Goal: Task Accomplishment & Management: Complete application form

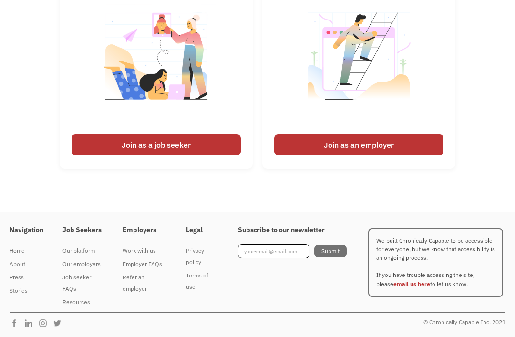
scroll to position [2387, 0]
click at [189, 155] on div "Join as a job seeker" at bounding box center [156, 144] width 169 height 21
click at [207, 155] on div "Join as a job seeker" at bounding box center [156, 144] width 169 height 21
click at [206, 155] on div "Join as a job seeker" at bounding box center [156, 144] width 169 height 21
click at [465, 125] on div "I'm looking for work Join as a job seeker I'm looking to hire Join as an employ…" at bounding box center [257, 73] width 515 height 211
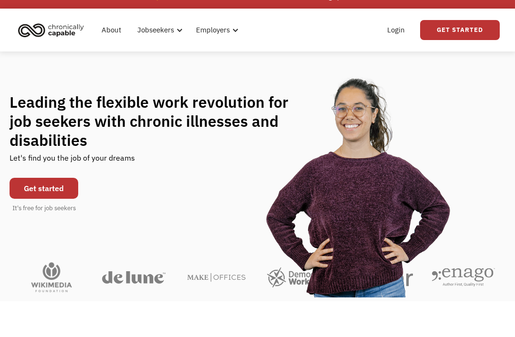
scroll to position [16, 0]
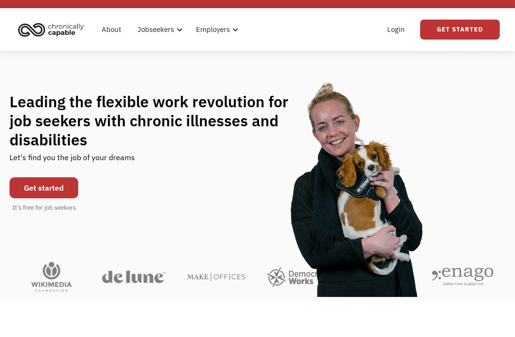
click at [60, 198] on link "Get started" at bounding box center [44, 187] width 69 height 21
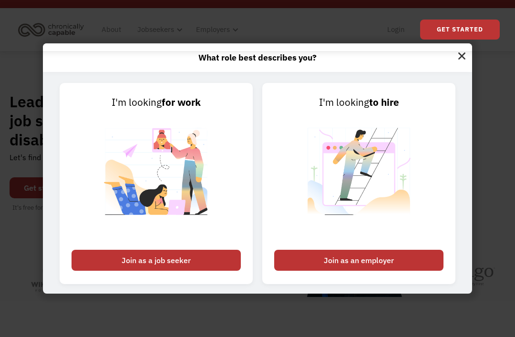
click at [183, 271] on div "Join as a job seeker" at bounding box center [156, 260] width 169 height 21
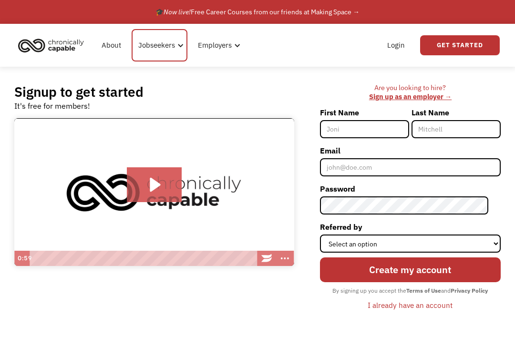
click at [168, 46] on div "Jobseekers" at bounding box center [156, 45] width 37 height 11
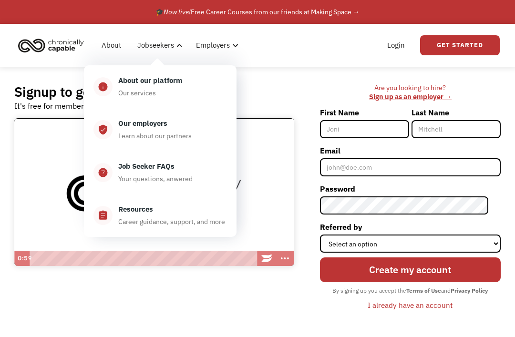
click at [151, 91] on div "Our services" at bounding box center [137, 92] width 38 height 11
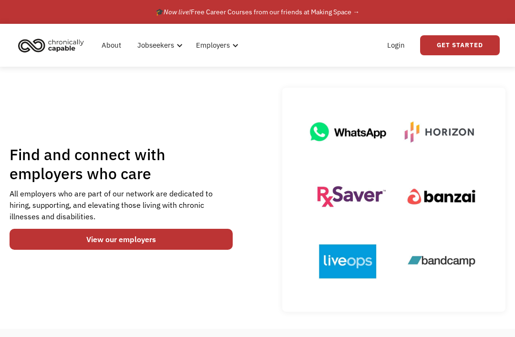
click at [185, 246] on link "View our employers" at bounding box center [121, 239] width 223 height 21
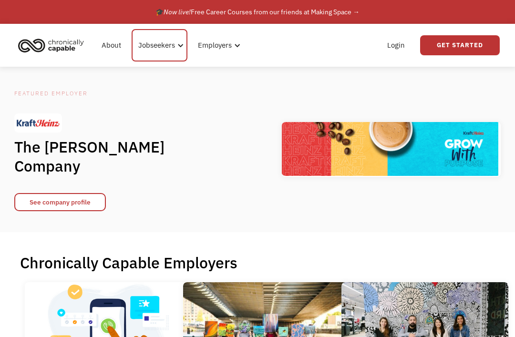
click at [162, 45] on div "Jobseekers" at bounding box center [156, 45] width 37 height 11
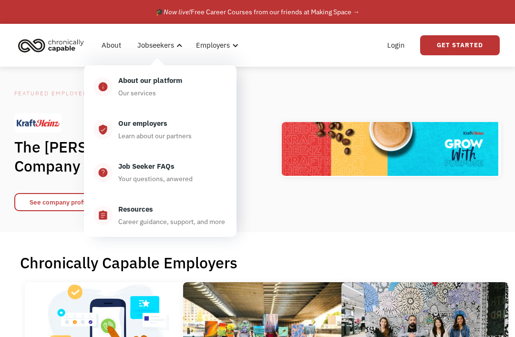
click at [163, 168] on div "Job Seeker FAQs" at bounding box center [146, 166] width 56 height 11
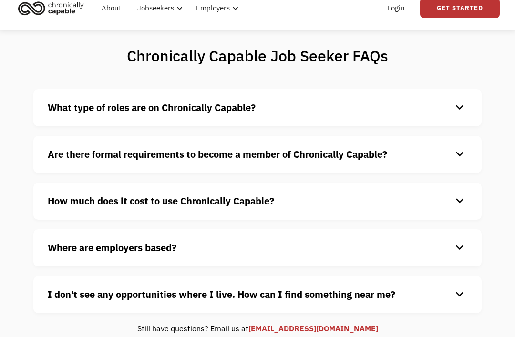
scroll to position [42, 0]
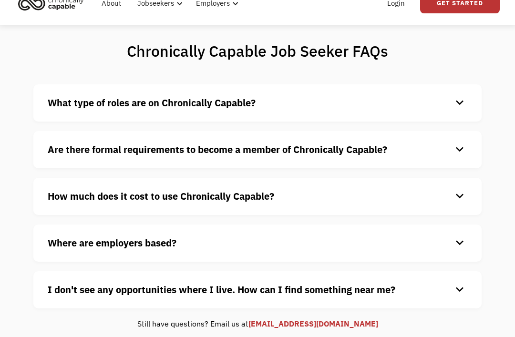
click at [462, 107] on div "keyboard_arrow_down" at bounding box center [459, 103] width 15 height 14
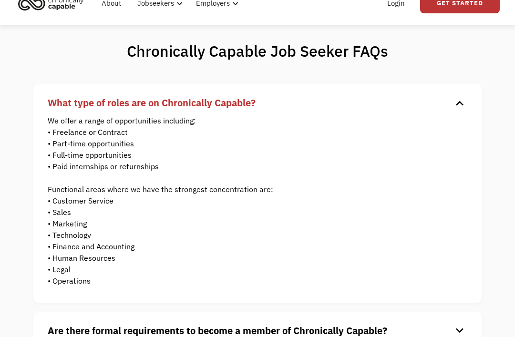
click at [462, 106] on div "keyboard_arrow_down" at bounding box center [459, 103] width 15 height 14
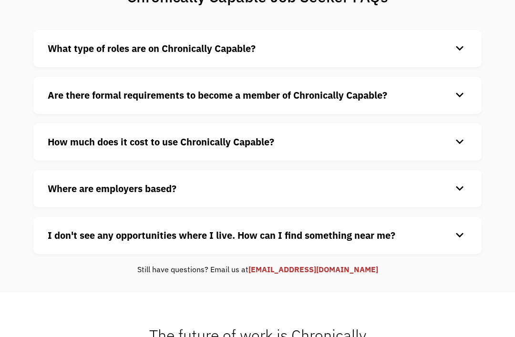
scroll to position [96, 0]
click at [463, 97] on div "keyboard_arrow_down" at bounding box center [459, 95] width 15 height 14
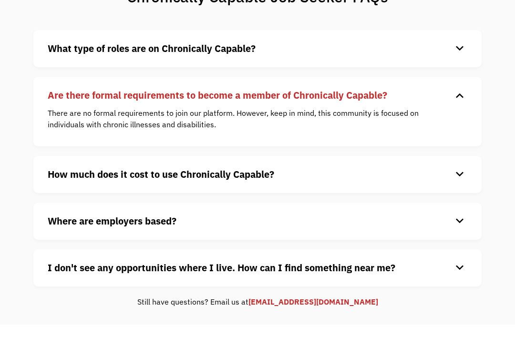
click at [465, 103] on div "keyboard_arrow_down" at bounding box center [459, 95] width 15 height 14
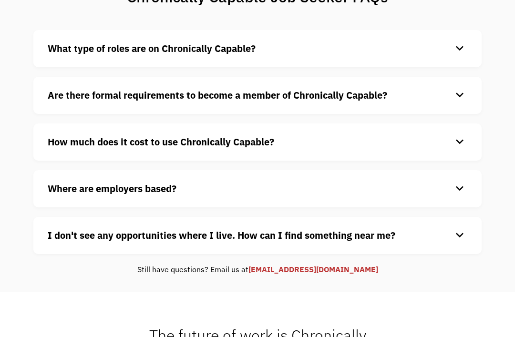
click at [466, 139] on div "keyboard_arrow_down" at bounding box center [459, 142] width 15 height 14
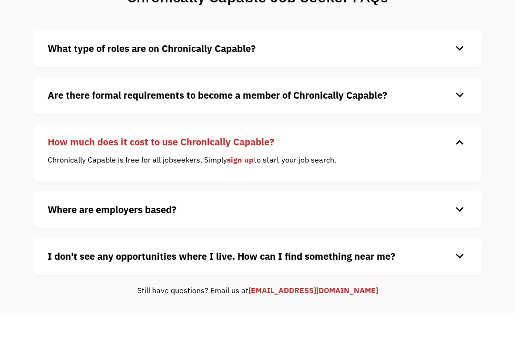
click at [466, 143] on div "keyboard_arrow_down" at bounding box center [459, 142] width 15 height 14
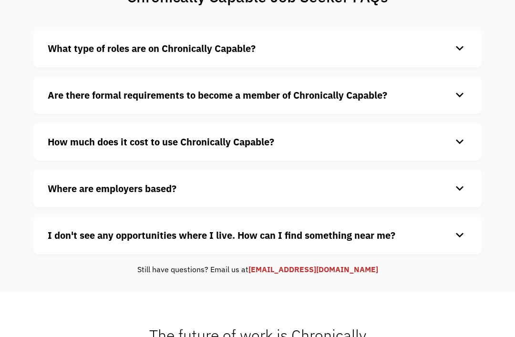
click at [467, 183] on div "Where are employers based? keyboard_arrow_down Our customers are based all over…" at bounding box center [257, 188] width 448 height 37
click at [461, 190] on div "keyboard_arrow_down" at bounding box center [459, 189] width 15 height 14
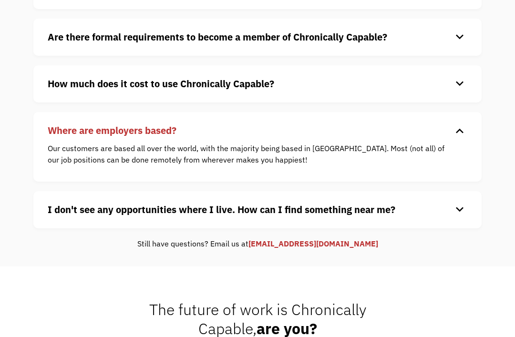
scroll to position [155, 0]
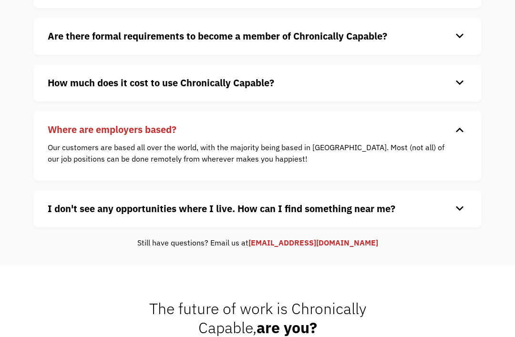
click at [458, 135] on div "keyboard_arrow_down" at bounding box center [459, 130] width 15 height 14
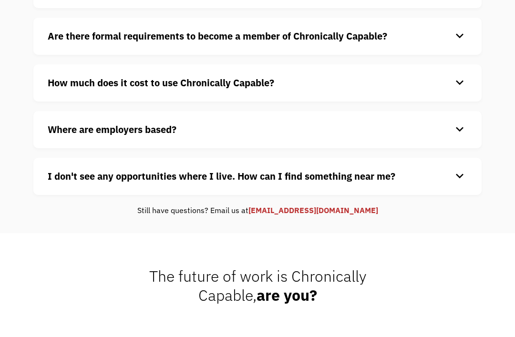
click at [461, 179] on div "keyboard_arrow_down" at bounding box center [459, 176] width 15 height 14
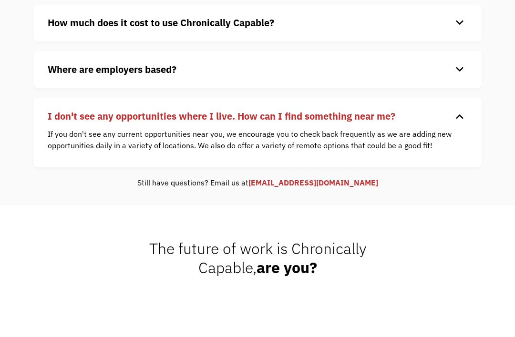
scroll to position [216, 0]
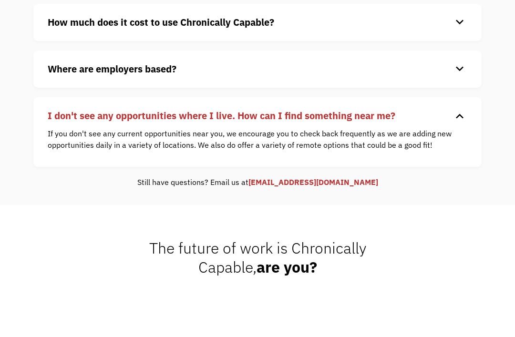
click at [460, 121] on div "keyboard_arrow_down" at bounding box center [459, 116] width 15 height 14
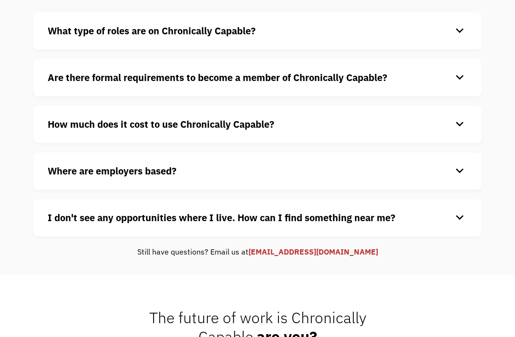
scroll to position [0, 0]
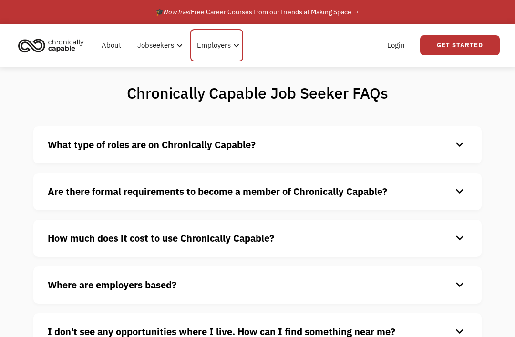
click at [220, 47] on div "Employers" at bounding box center [214, 45] width 34 height 11
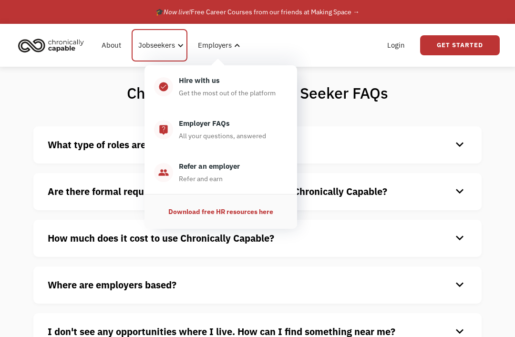
click at [169, 43] on div "Jobseekers" at bounding box center [156, 45] width 37 height 11
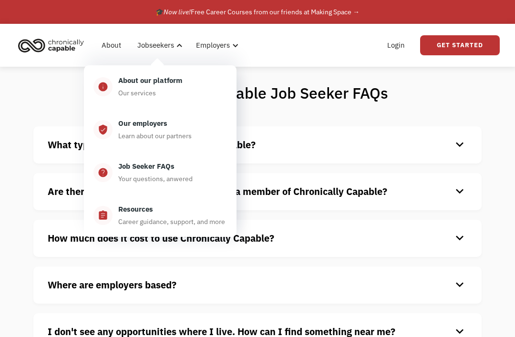
click at [156, 219] on div "Career guidance, support, and more" at bounding box center [171, 221] width 107 height 11
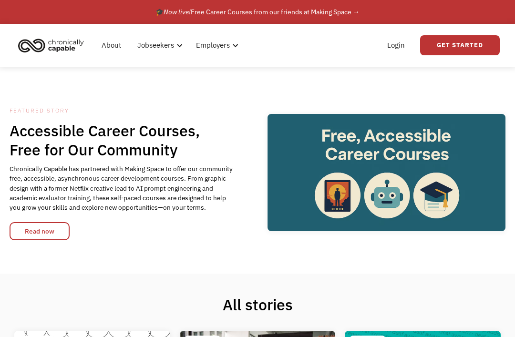
click at [117, 46] on link "About" at bounding box center [111, 45] width 31 height 31
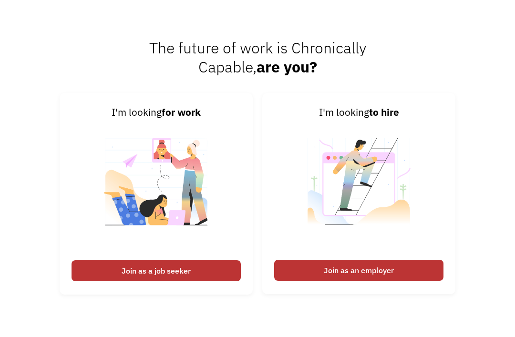
scroll to position [1325, 0]
click at [182, 281] on div "Join as a job seeker" at bounding box center [156, 270] width 169 height 21
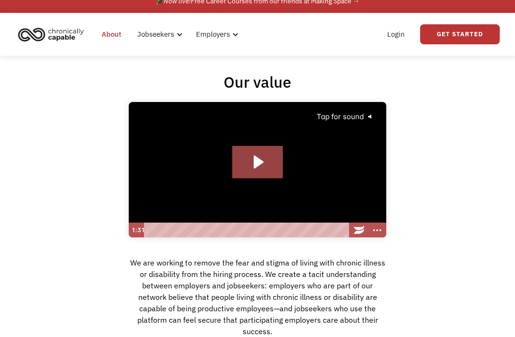
scroll to position [0, 0]
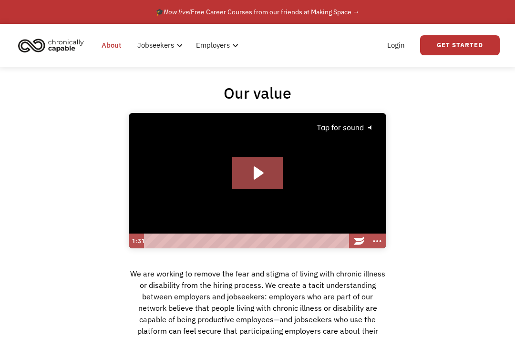
click at [466, 42] on link "Get Started" at bounding box center [460, 45] width 80 height 20
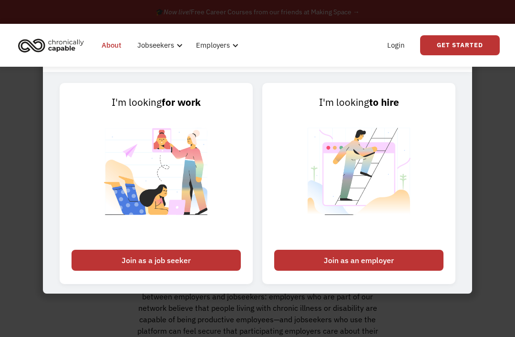
click at [191, 271] on div "Join as a job seeker" at bounding box center [156, 260] width 169 height 21
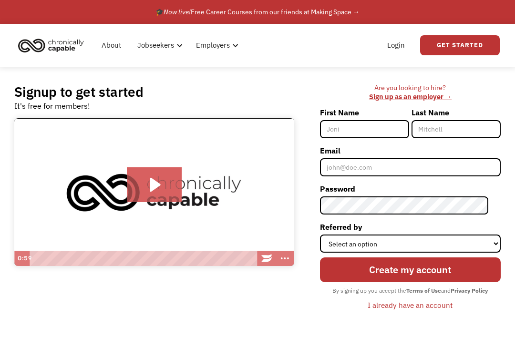
click at [372, 131] on input "First Name" at bounding box center [364, 129] width 89 height 18
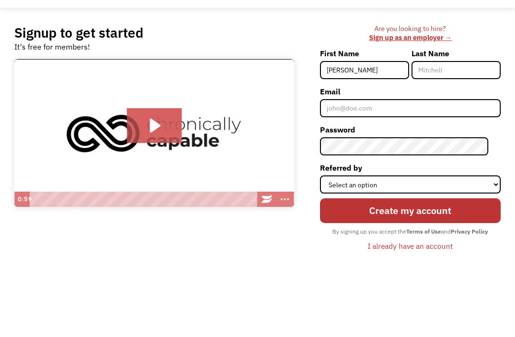
type input "[PERSON_NAME]"
click at [445, 120] on input "Last Name" at bounding box center [455, 129] width 89 height 18
type input "Morrice"
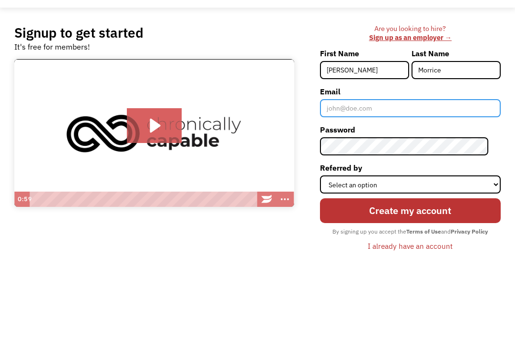
click at [407, 158] on input "Email" at bounding box center [410, 167] width 181 height 18
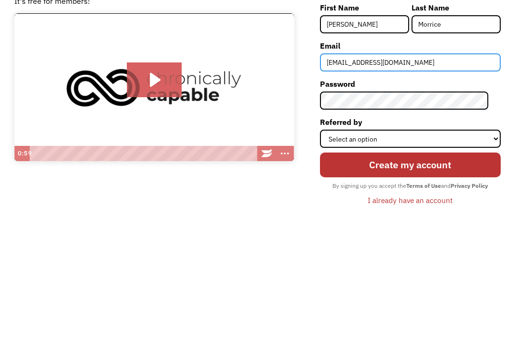
type input "[EMAIL_ADDRESS][DOMAIN_NAME]"
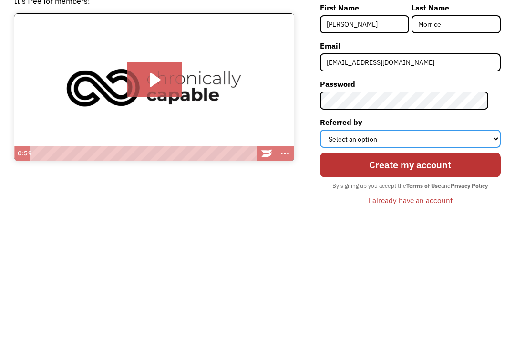
click at [464, 235] on select "Select an option Instagram Facebook Twitter Search Engine News Article Word of …" at bounding box center [410, 244] width 181 height 18
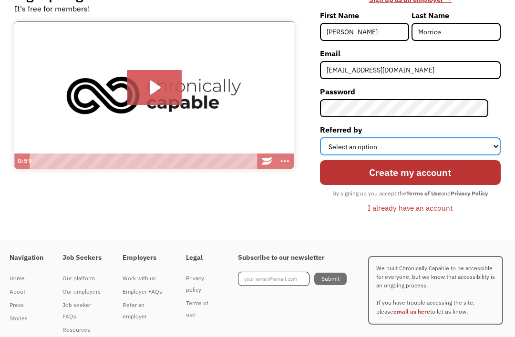
select select "Search Engine"
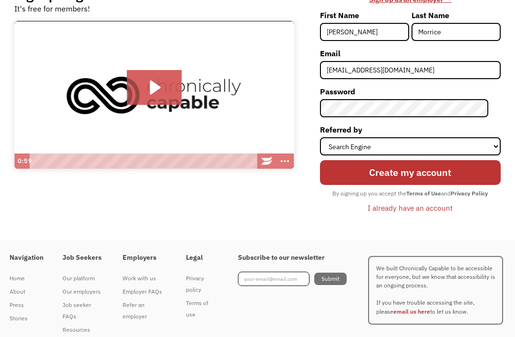
click at [460, 174] on input "Create my account" at bounding box center [410, 172] width 181 height 25
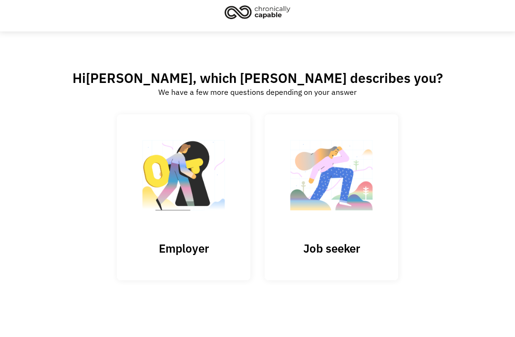
scroll to position [29, 0]
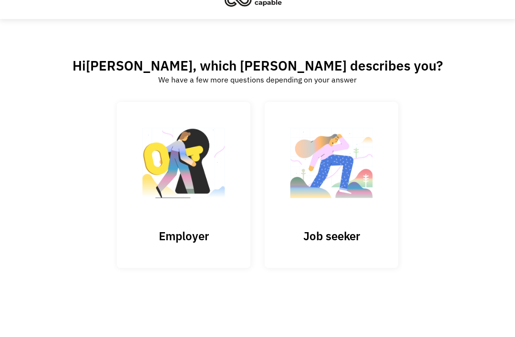
click at [332, 234] on h3 "Job seeker" at bounding box center [331, 236] width 95 height 14
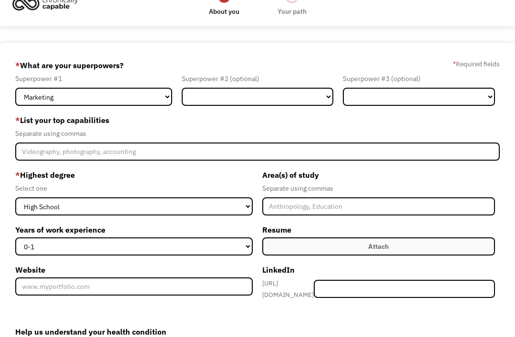
scroll to position [18, 0]
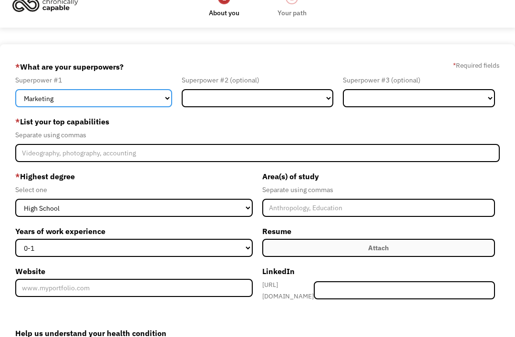
click at [162, 101] on select "Marketing Human Resources Finance Technology Operations Sales Industrial & Manu…" at bounding box center [93, 98] width 156 height 18
select select "Design"
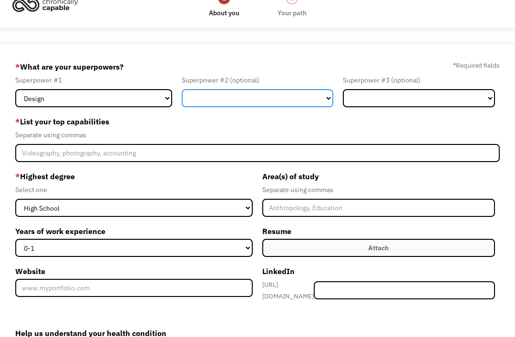
click at [287, 97] on select "Marketing Human Resources Finance Technology Operations Sales Industrial & Manu…" at bounding box center [258, 98] width 152 height 18
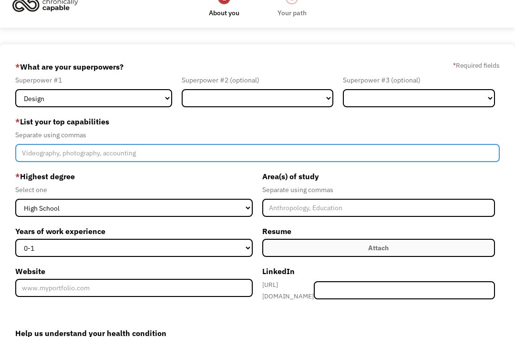
click at [172, 154] on input "Member-Create-Step1" at bounding box center [257, 153] width 484 height 18
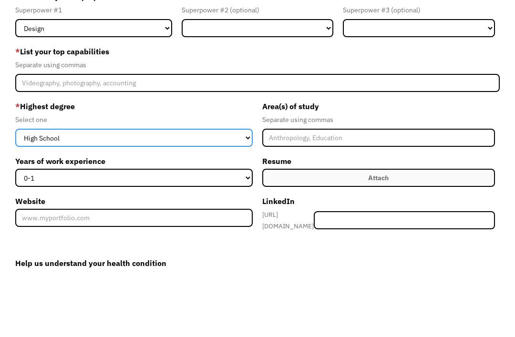
click at [249, 199] on select "High School Associates Bachelors Master's PhD" at bounding box center [133, 208] width 237 height 18
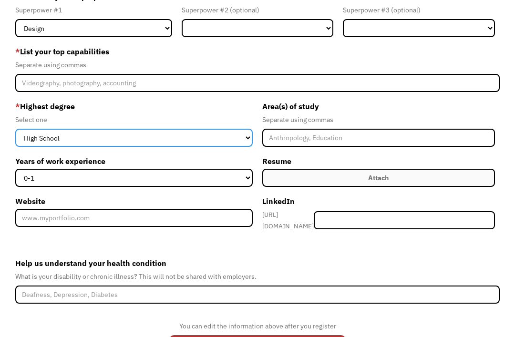
select select "bachelors"
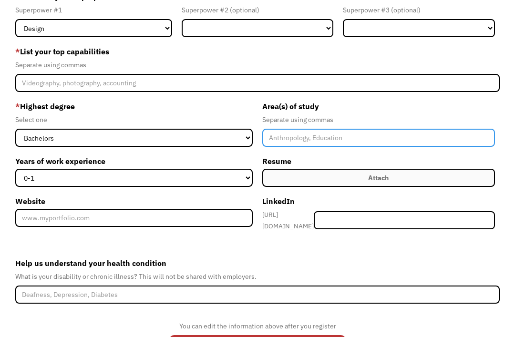
click at [394, 143] on input "Member-Create-Step1" at bounding box center [378, 138] width 233 height 18
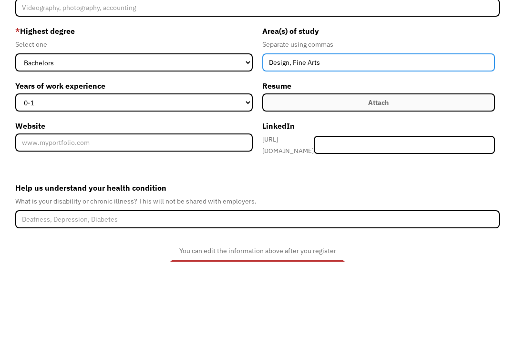
type input "Design, Fine Arts"
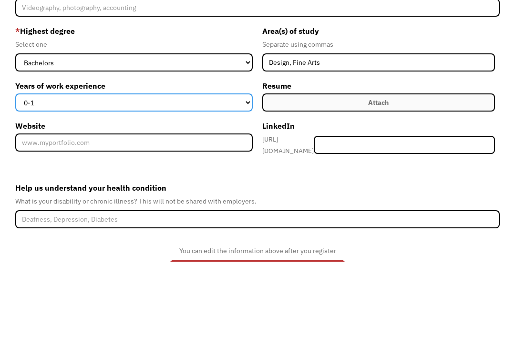
click at [246, 169] on select "0-1 2-4 5-10 11-15 15+" at bounding box center [133, 178] width 237 height 18
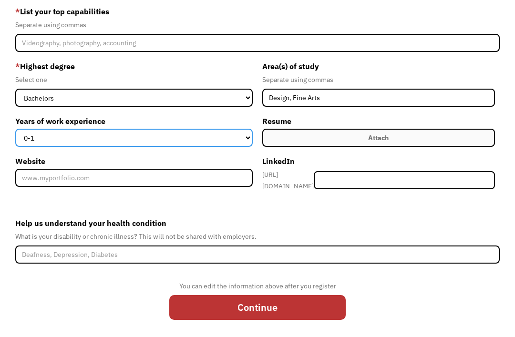
select select "15+"
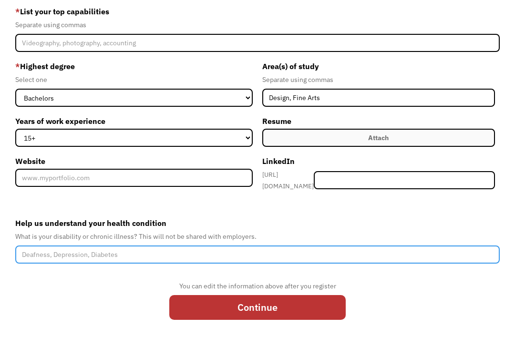
click at [156, 257] on input "Help us understand your health condition" at bounding box center [257, 255] width 484 height 18
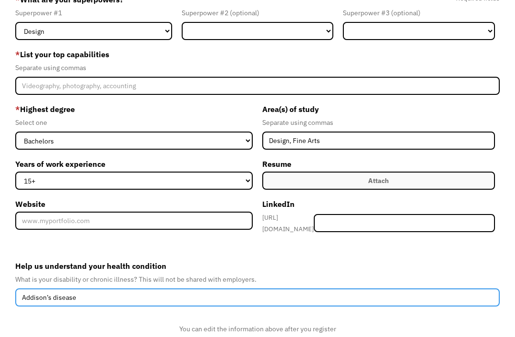
scroll to position [84, 0]
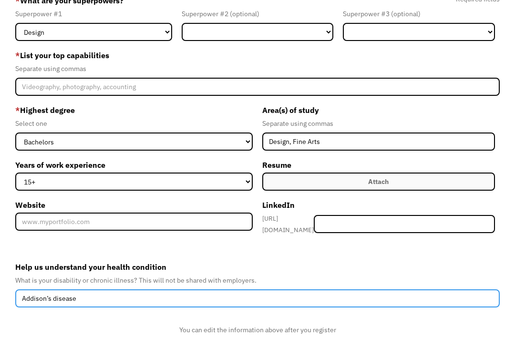
type input "Addison’s disease"
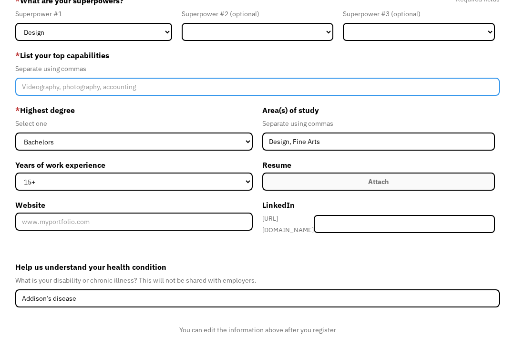
click at [160, 89] on input "Member-Create-Step1" at bounding box center [257, 87] width 484 height 18
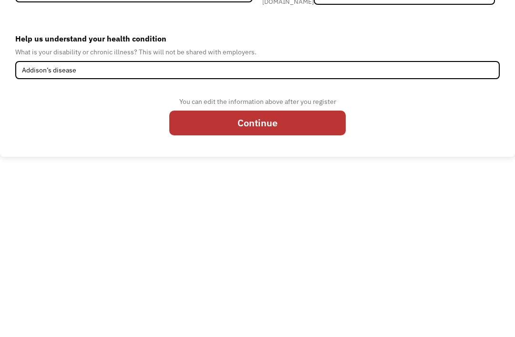
scroll to position [159, 0]
type input "User interface design, usability, collaboration"
click at [309, 274] on input "Continue" at bounding box center [257, 286] width 176 height 25
type input "Please wait..."
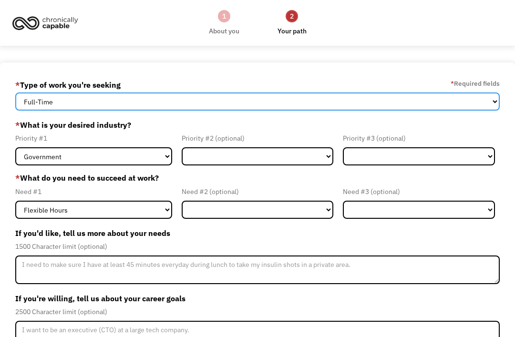
click at [490, 102] on select "Full-Time Part-Time Both Full-Time and Part-Time" at bounding box center [257, 101] width 484 height 18
select select "Both Full-Time and Part-Time"
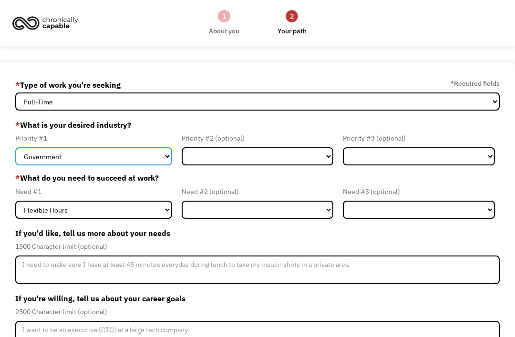
click at [165, 158] on select "Government Finance & Insurance Health & Social Care Tech & Engineering Creative…" at bounding box center [93, 156] width 156 height 18
select select "Creative & Design"
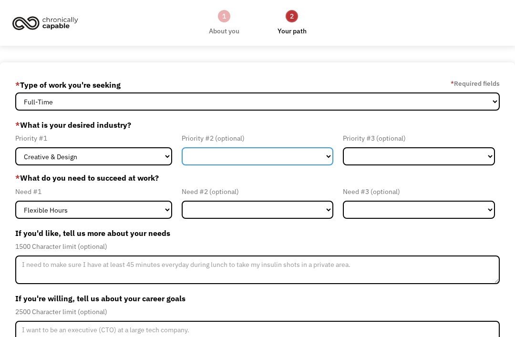
click at [315, 163] on select "Government Finance & Insurance Health & Social Care Tech & Engineering Creative…" at bounding box center [258, 156] width 152 height 18
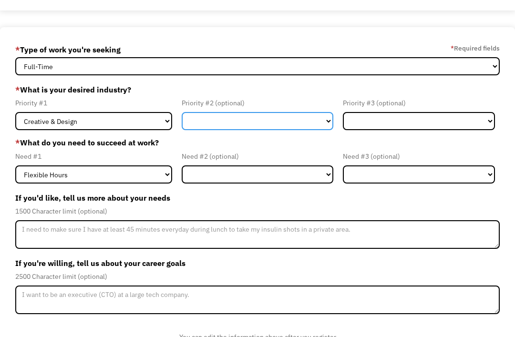
scroll to position [36, 0]
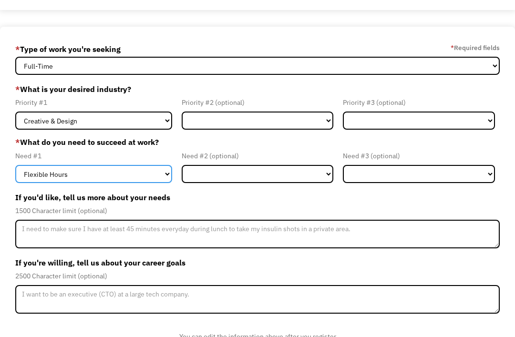
click at [155, 176] on select "Flexible Hours Remote Work Service Animal On-site Accommodations Visual Support…" at bounding box center [93, 174] width 156 height 18
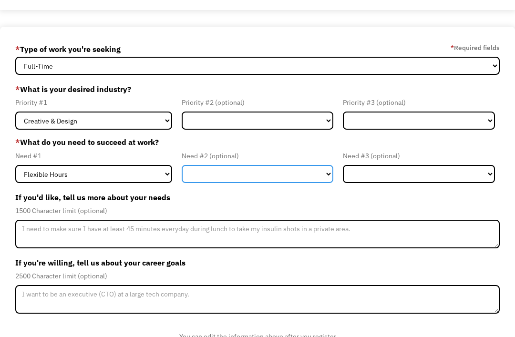
click at [321, 177] on select "Flexible Hours Remote Work Service Animal On-site Accommodations Visual Support…" at bounding box center [258, 174] width 152 height 18
select select "Remote Work"
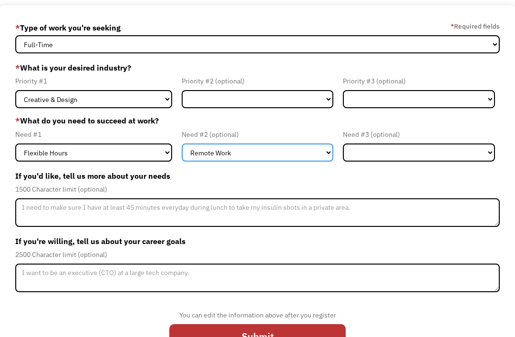
scroll to position [70, 0]
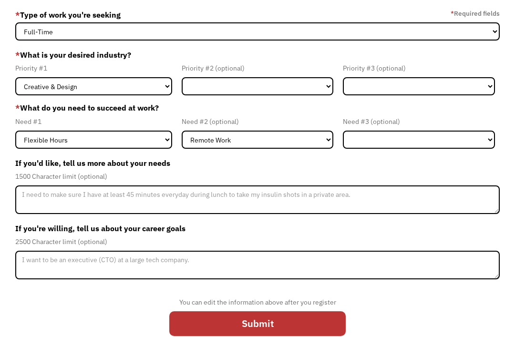
click at [243, 336] on input "Submit" at bounding box center [257, 323] width 176 height 25
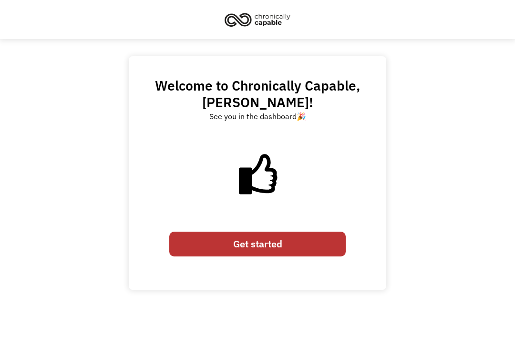
click at [266, 233] on link "Get started" at bounding box center [257, 244] width 176 height 25
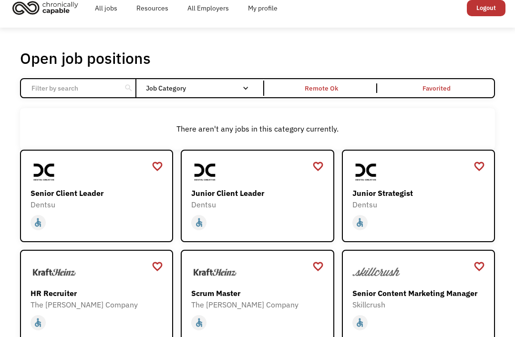
scroll to position [13, 0]
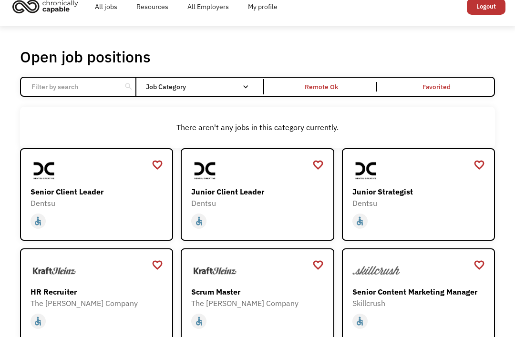
click at [244, 89] on div "Email Form" at bounding box center [245, 86] width 7 height 7
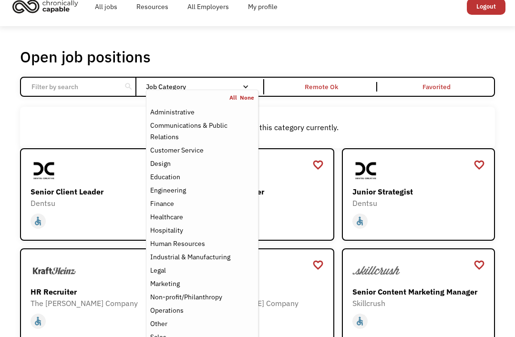
click at [172, 168] on div "Design" at bounding box center [202, 163] width 104 height 11
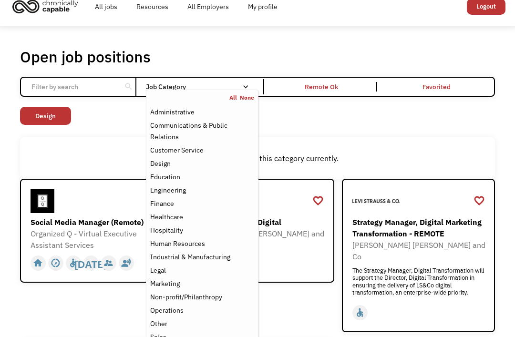
scroll to position [5, 0]
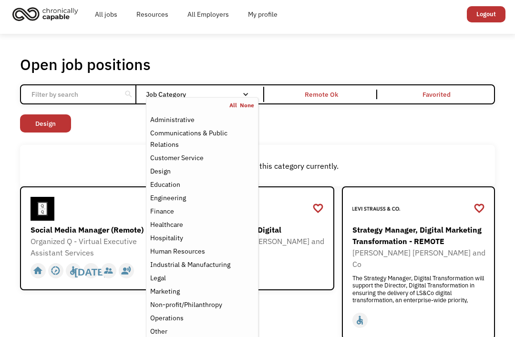
click at [474, 135] on div "Non-profit/Philanthropy Other Transportation Technology Science Sales Operation…" at bounding box center [257, 124] width 475 height 21
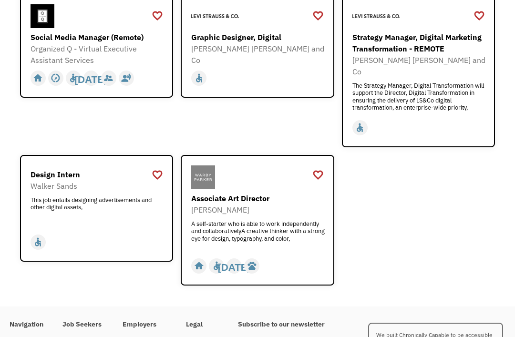
scroll to position [197, 0]
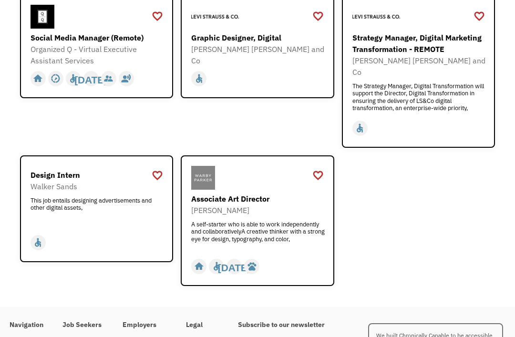
click at [253, 198] on div "Associate Art Director" at bounding box center [258, 198] width 135 height 11
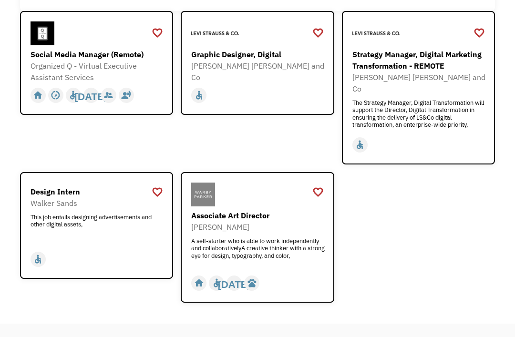
scroll to position [180, 0]
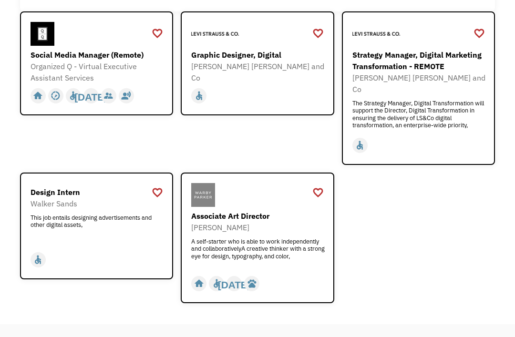
click at [425, 71] on div "Strategy Manager, Digital Marketing Transformation - REMOTE" at bounding box center [419, 60] width 135 height 23
click at [74, 204] on div "Walker Sands" at bounding box center [98, 203] width 135 height 11
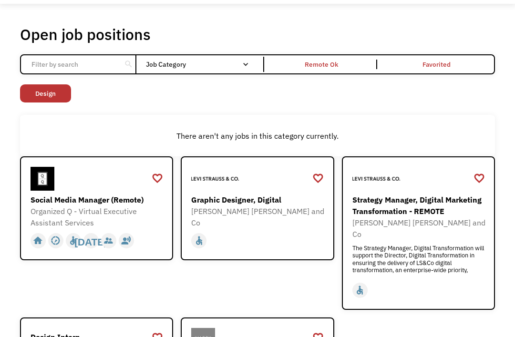
scroll to position [0, 0]
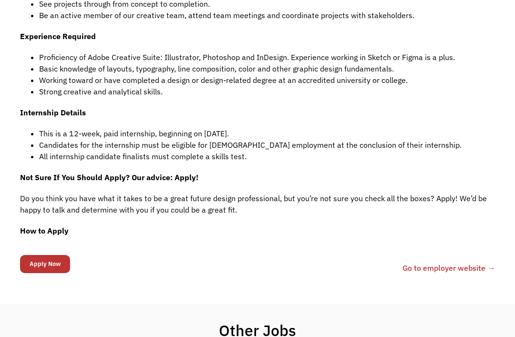
scroll to position [577, 0]
click at [456, 263] on link "Go to employer website →" at bounding box center [448, 268] width 92 height 11
